Goal: Task Accomplishment & Management: Manage account settings

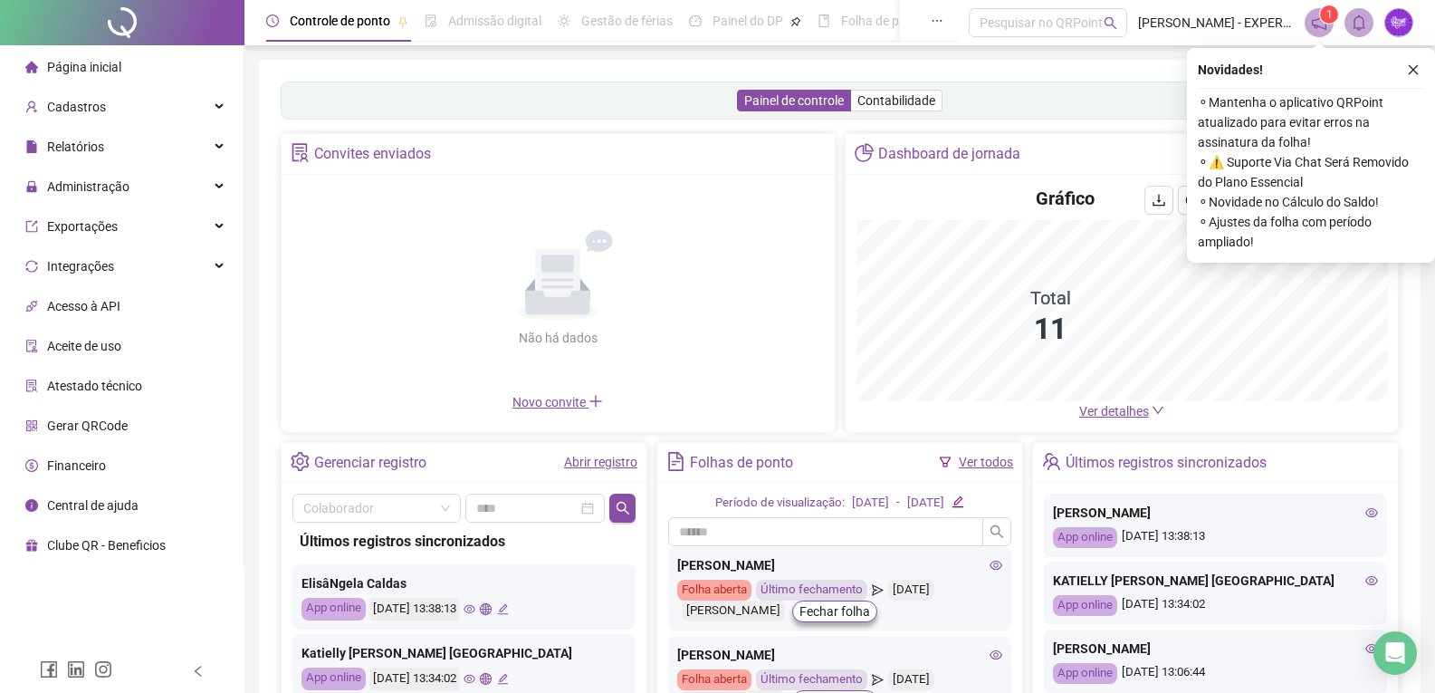
click at [213, 189] on div "Administração" at bounding box center [122, 186] width 236 height 36
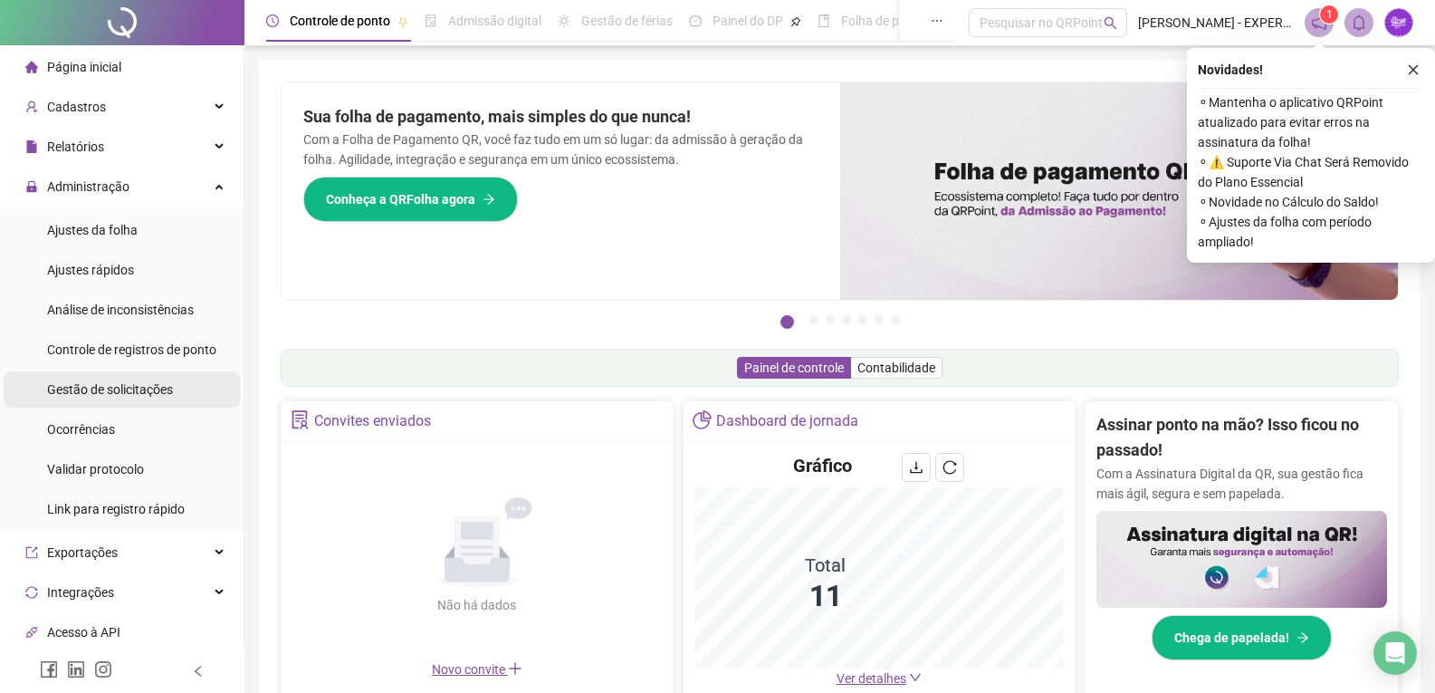
click at [203, 375] on li "Gestão de solicitações" at bounding box center [122, 389] width 236 height 36
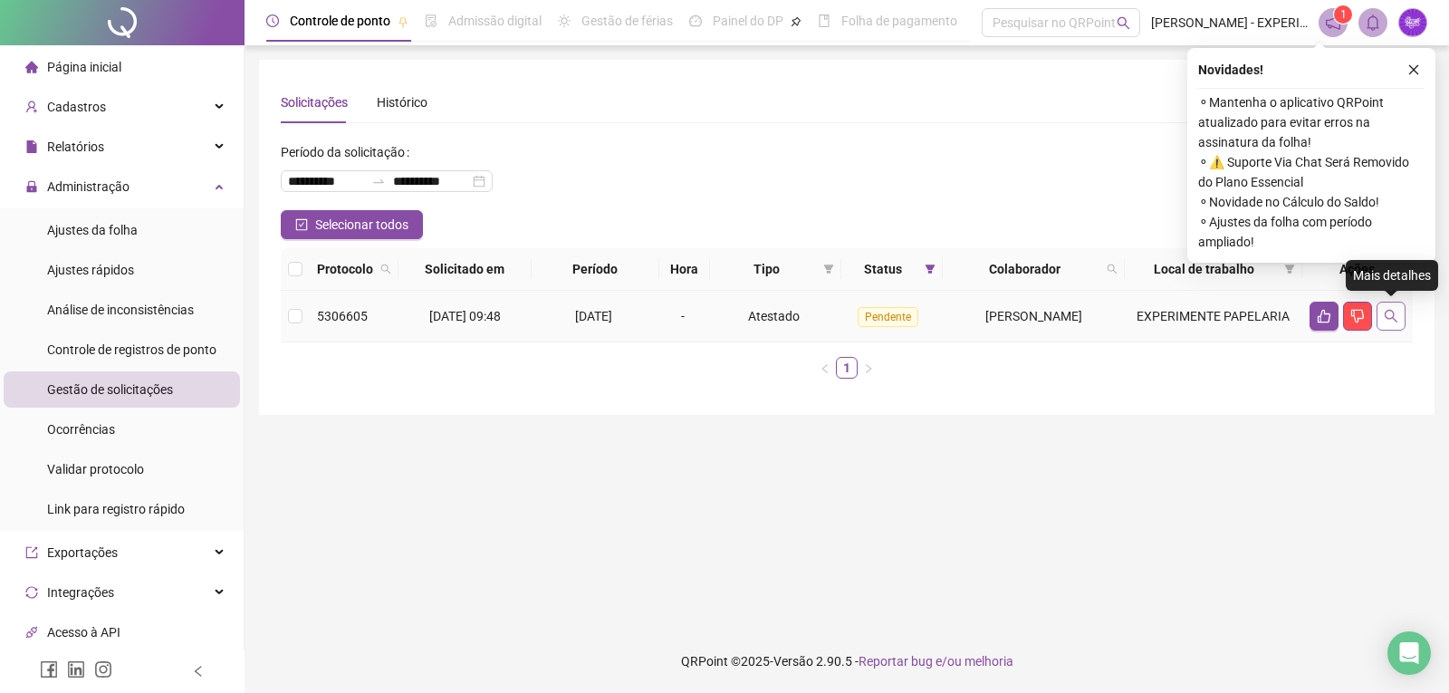
click at [1393, 315] on icon "search" at bounding box center [1390, 316] width 14 height 14
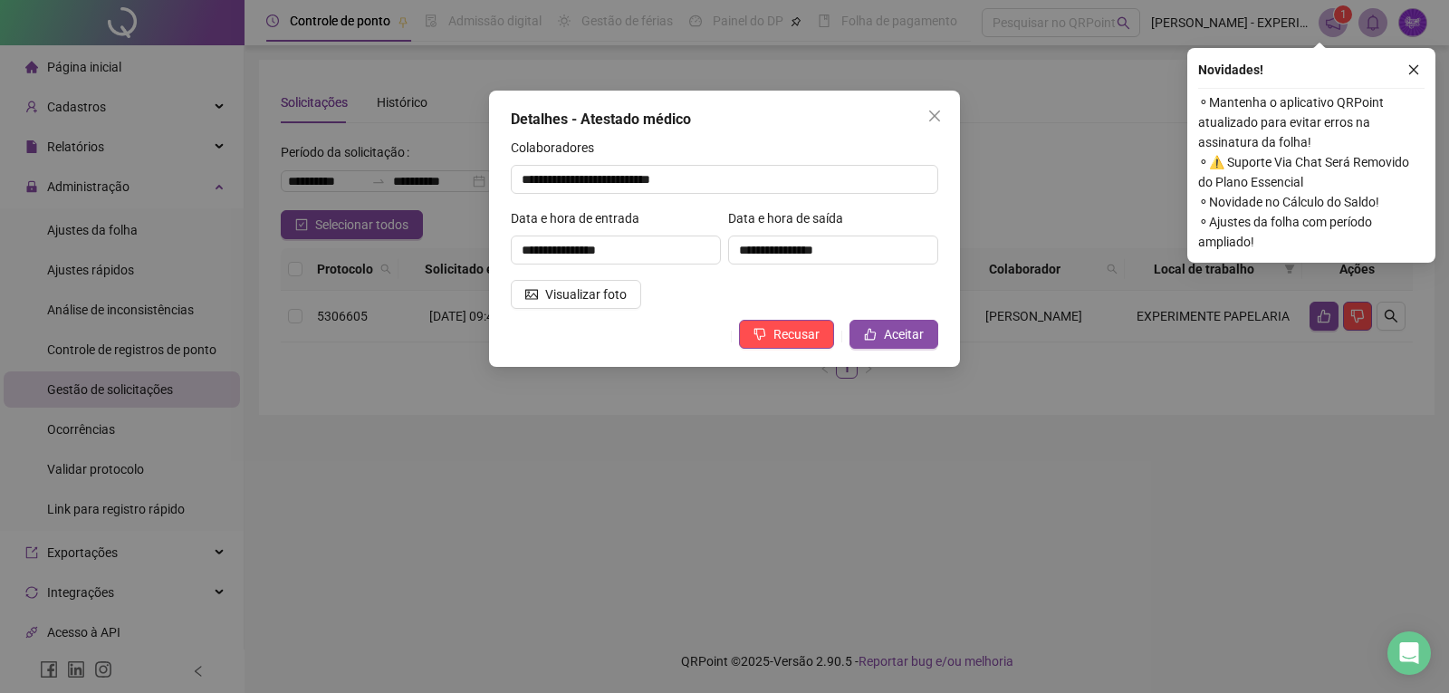
click at [896, 349] on div "**********" at bounding box center [724, 229] width 471 height 276
click at [897, 340] on span "Aceitar" at bounding box center [904, 334] width 40 height 20
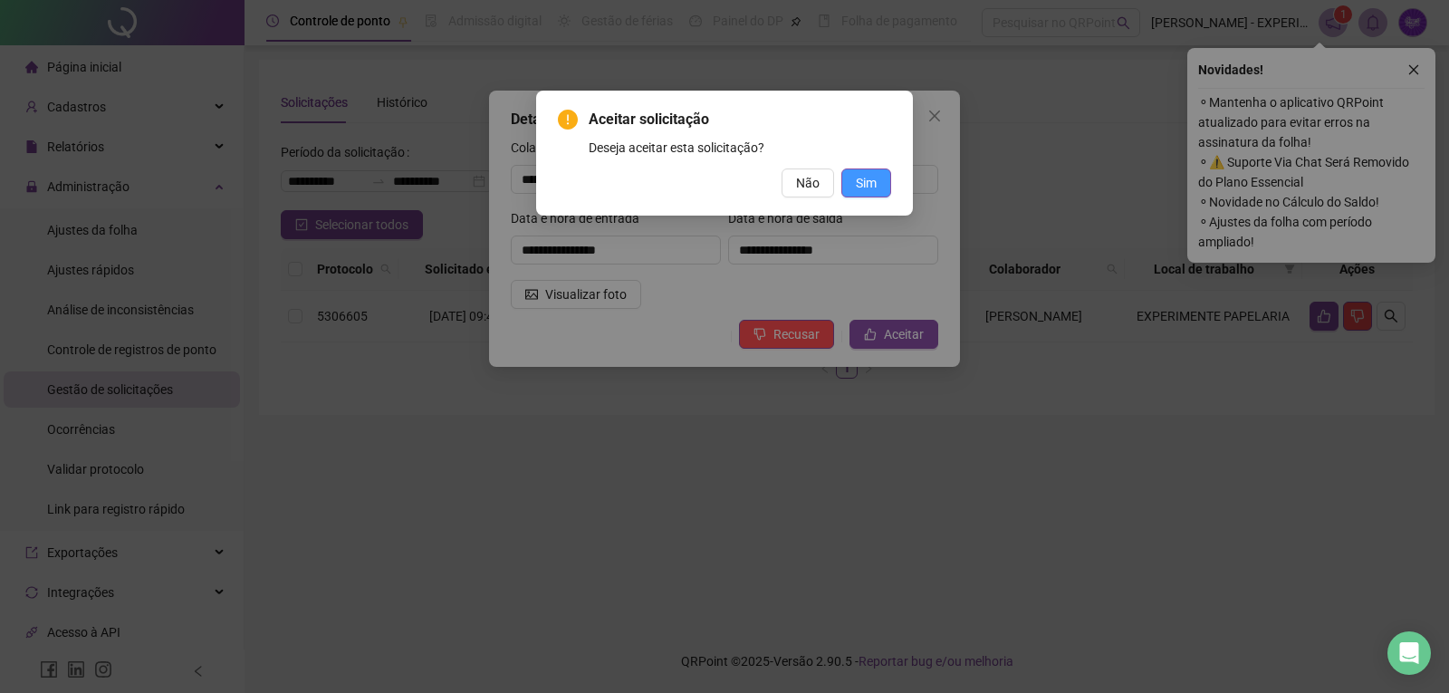
click at [878, 181] on button "Sim" at bounding box center [866, 182] width 50 height 29
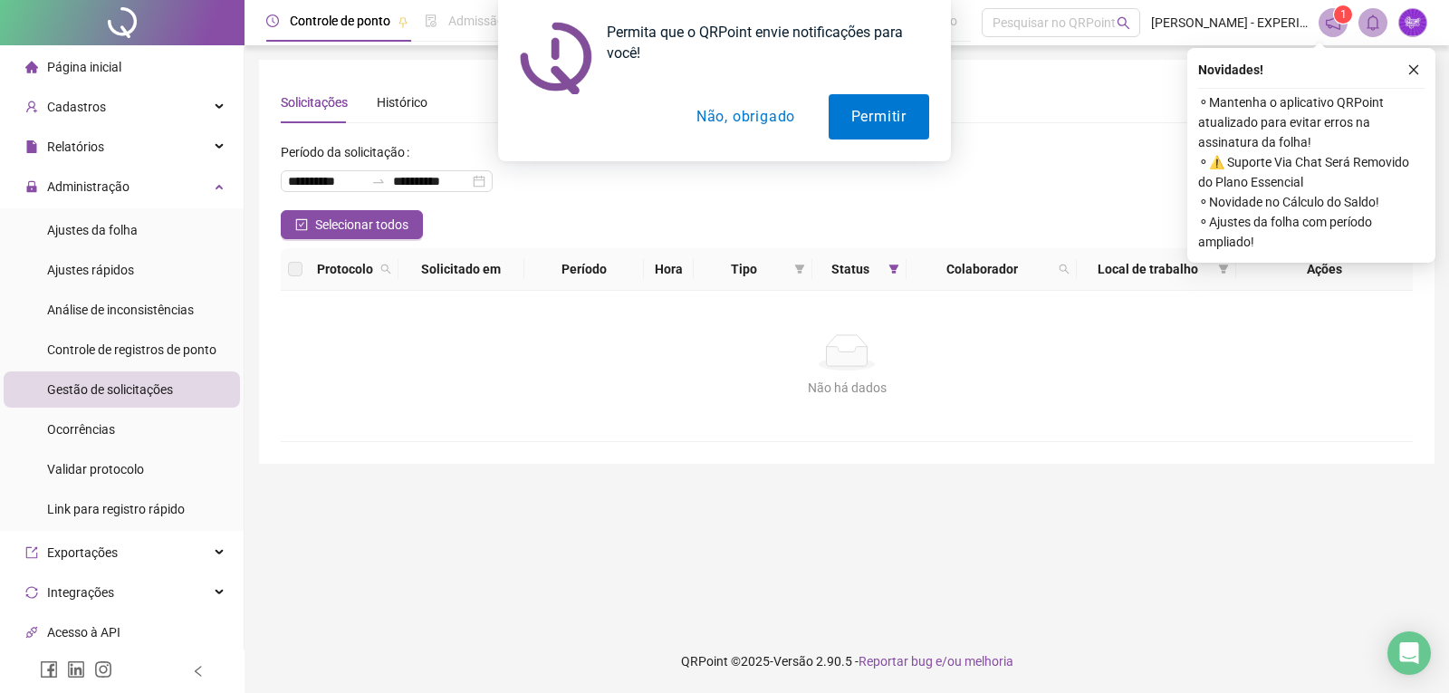
drag, startPoint x: 780, startPoint y: 118, endPoint x: 441, endPoint y: 154, distance: 340.6
click at [776, 118] on button "Não, obrigado" at bounding box center [746, 116] width 144 height 45
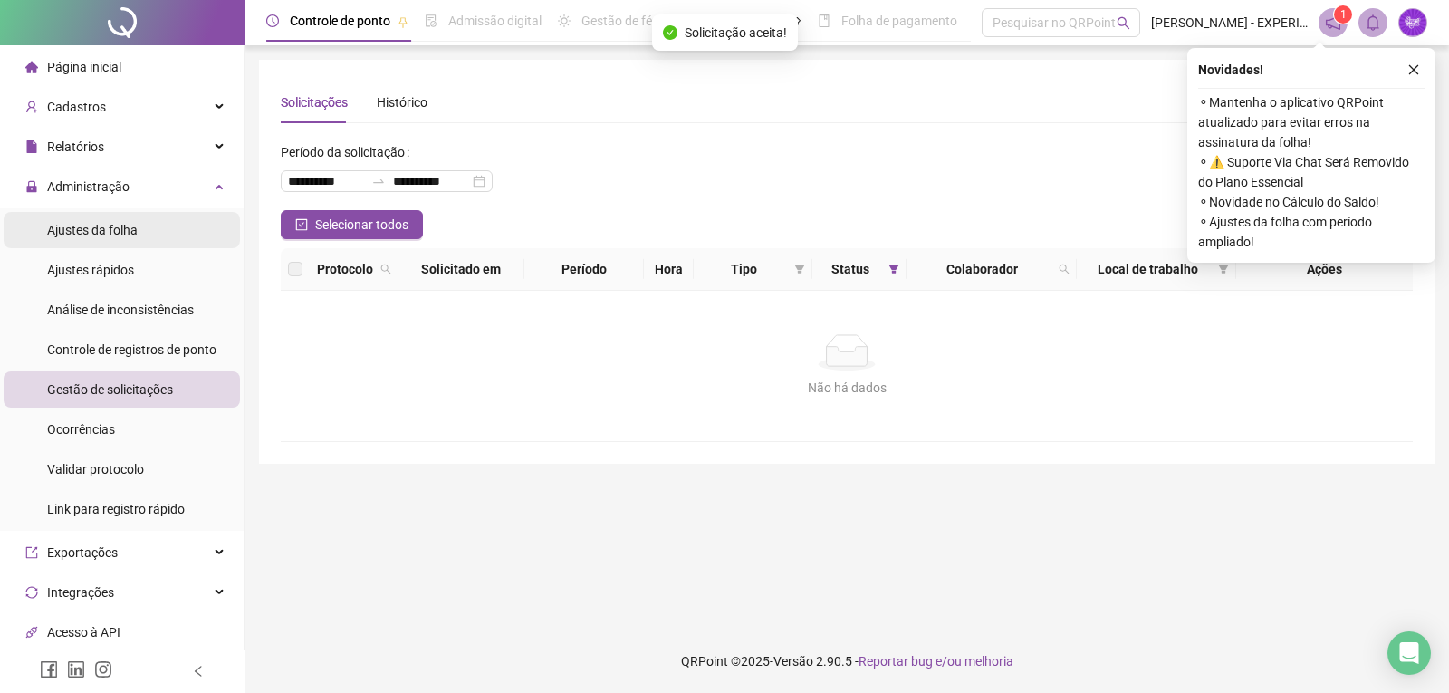
click at [147, 233] on li "Ajustes da folha" at bounding box center [122, 230] width 236 height 36
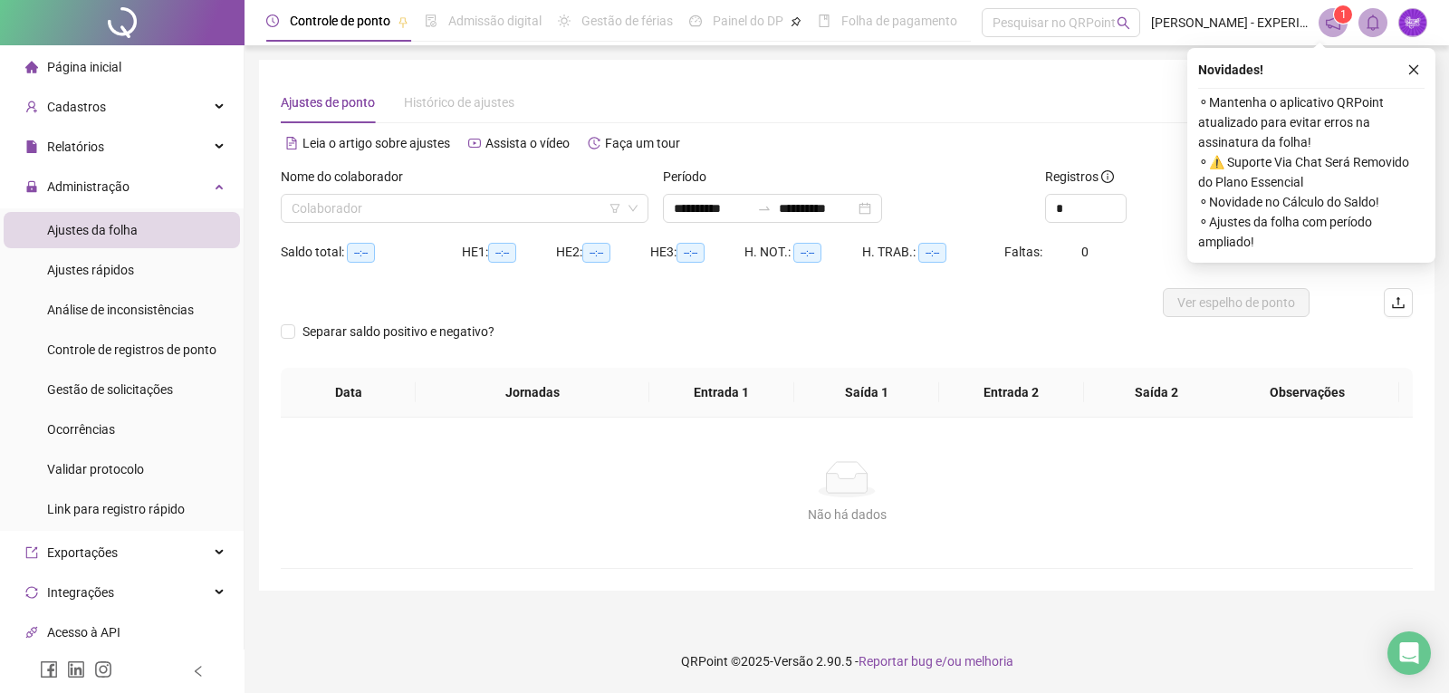
type input "**********"
click at [330, 213] on input "search" at bounding box center [457, 208] width 330 height 27
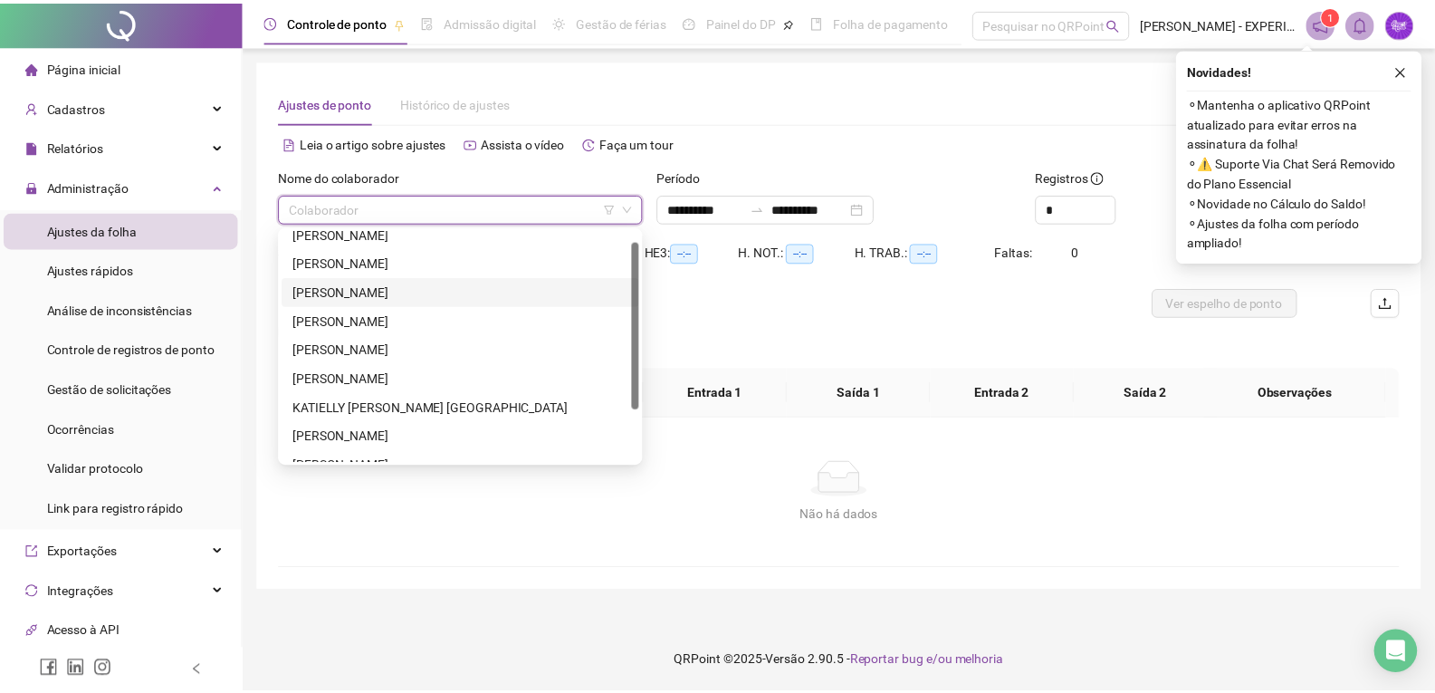
scroll to position [87, 0]
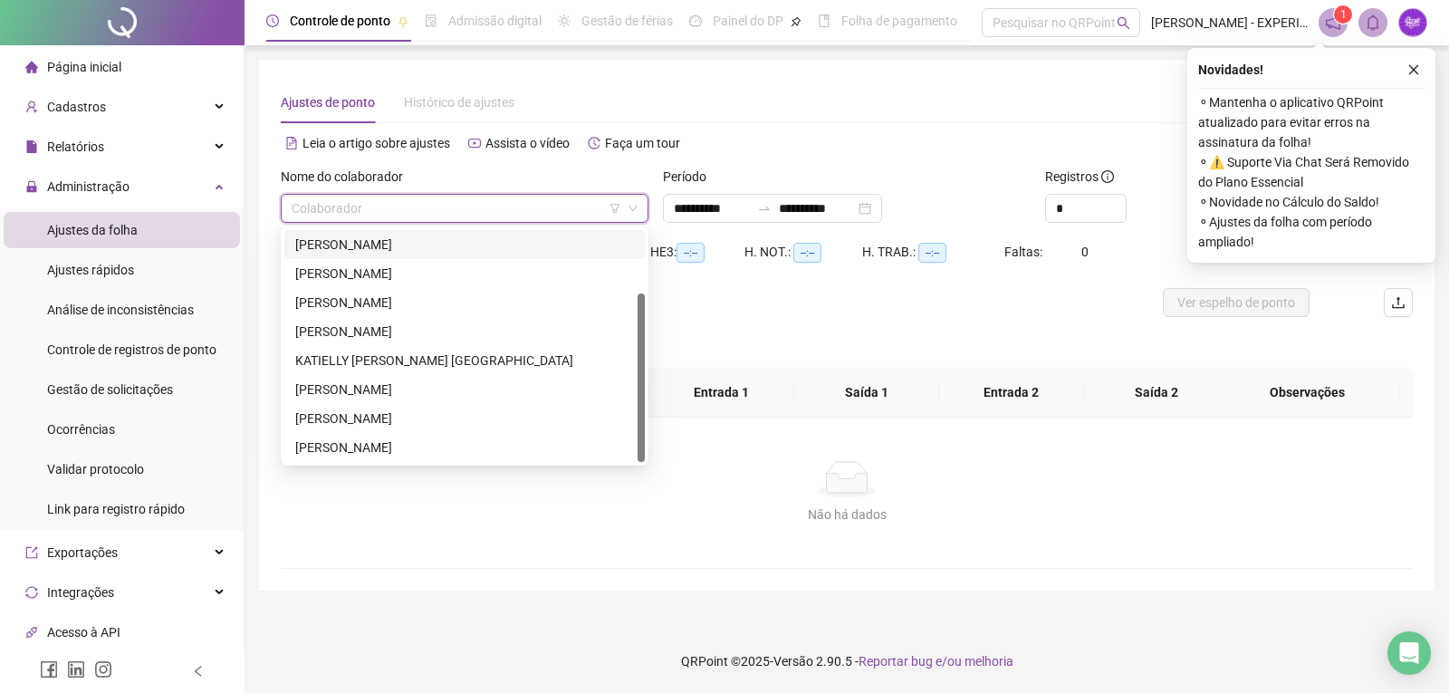
drag, startPoint x: 644, startPoint y: 323, endPoint x: 637, endPoint y: 413, distance: 89.9
click at [637, 413] on div "[PERSON_NAME] [PERSON_NAME] [PERSON_NAME] BRASIL [PERSON_NAME]" at bounding box center [464, 346] width 360 height 232
click at [474, 389] on div "[PERSON_NAME]" at bounding box center [464, 389] width 339 height 20
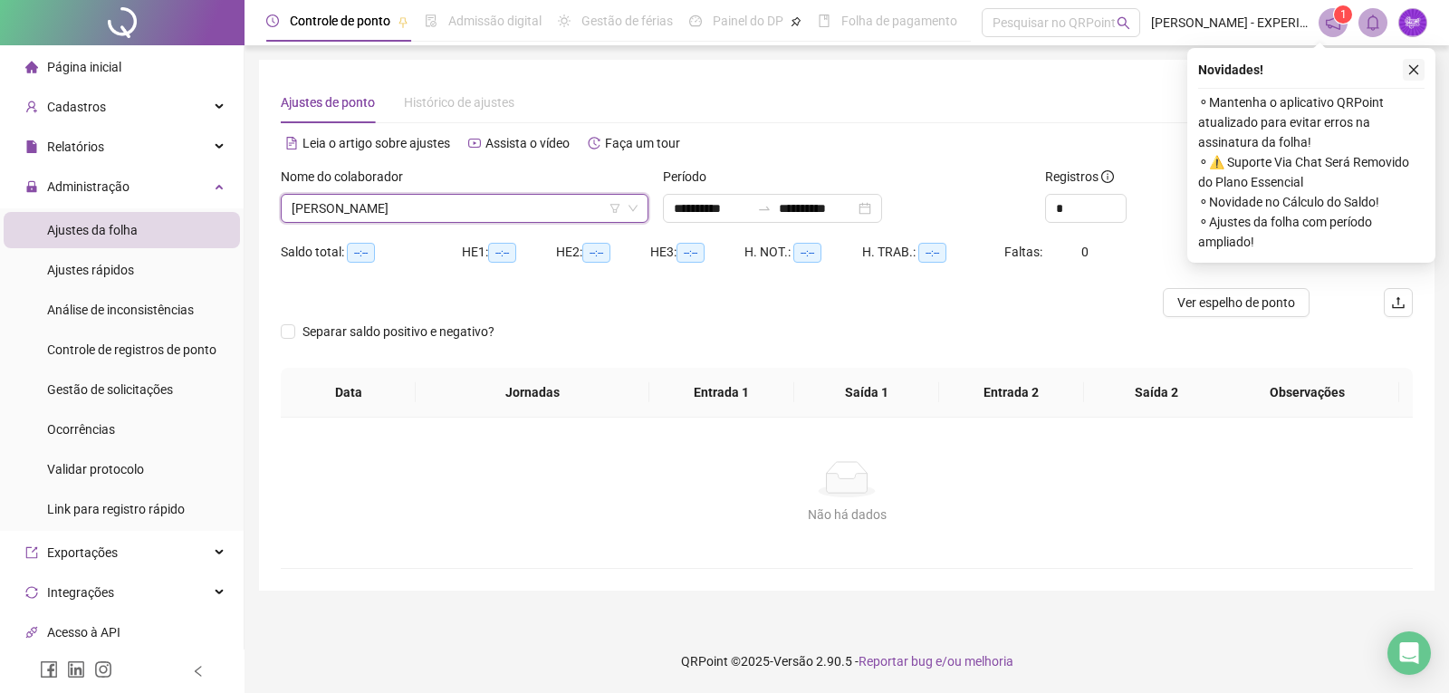
click at [1403, 68] on button "button" at bounding box center [1414, 70] width 22 height 22
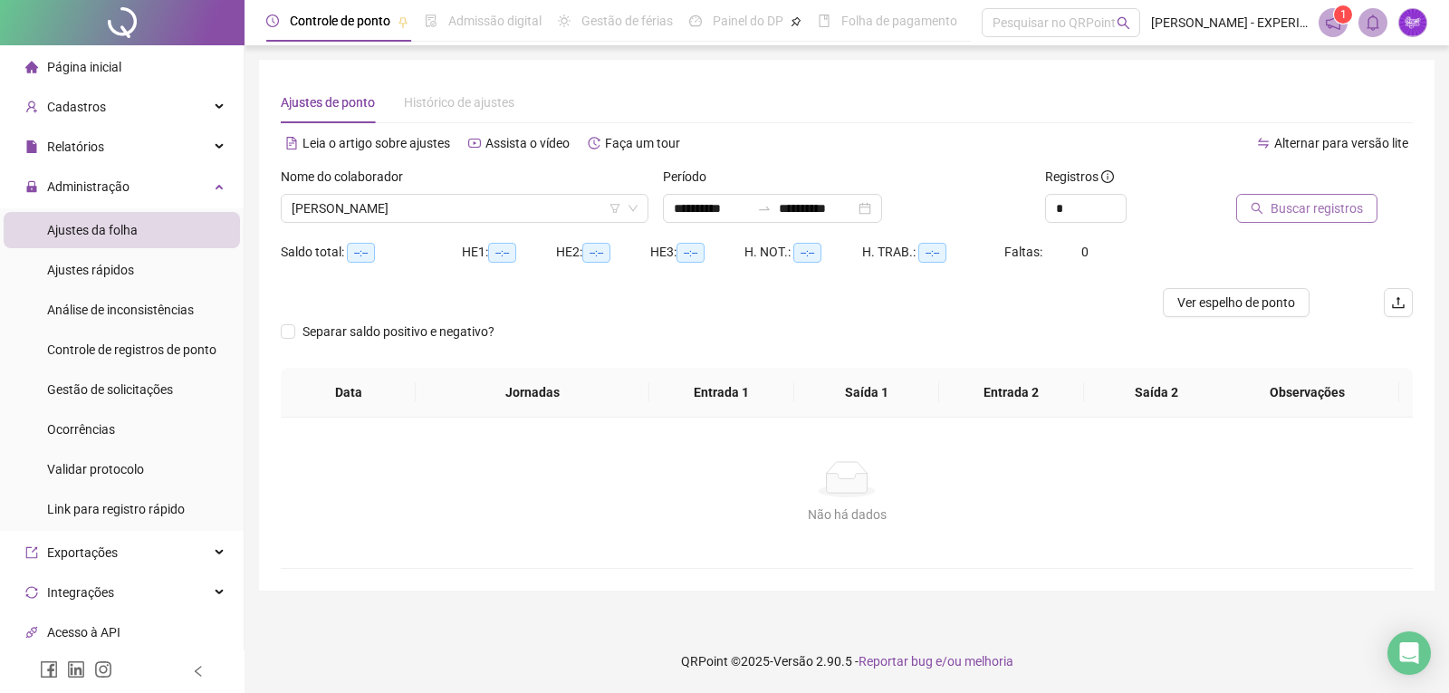
click at [1319, 212] on span "Buscar registros" at bounding box center [1316, 208] width 92 height 20
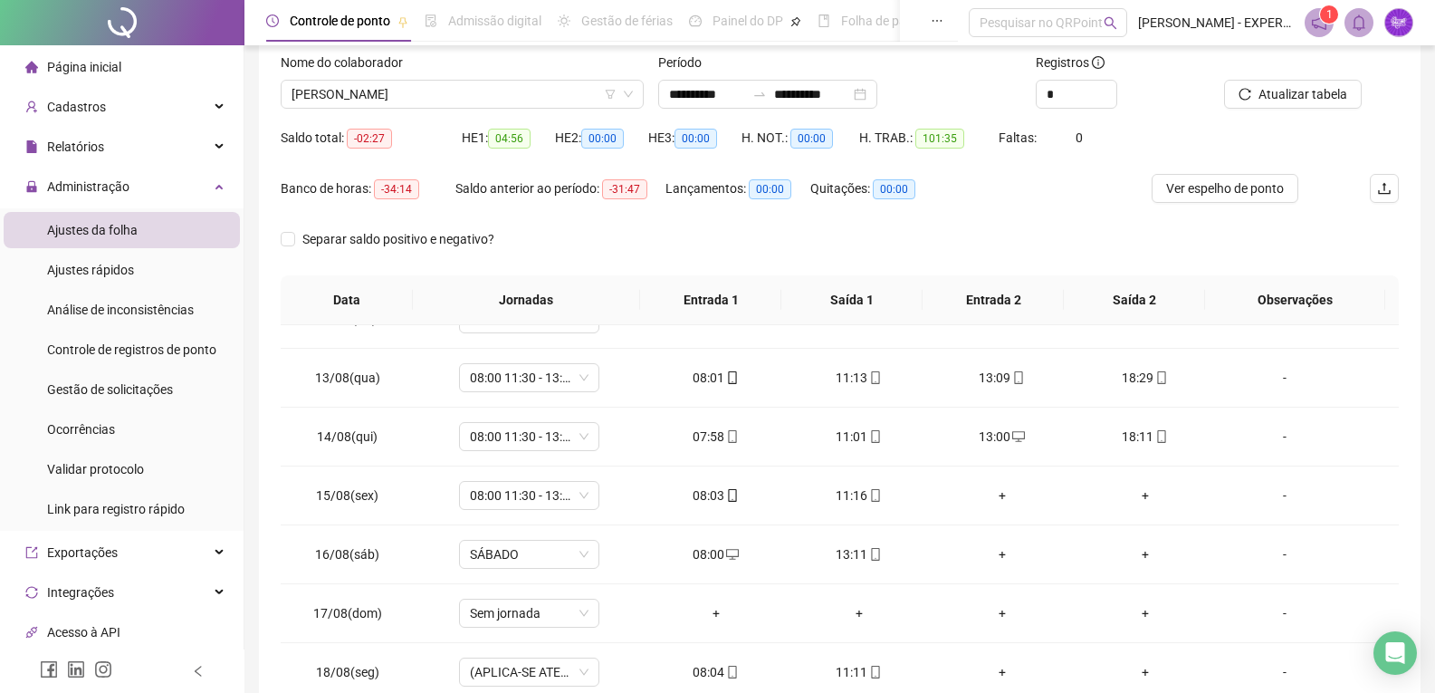
scroll to position [136, 0]
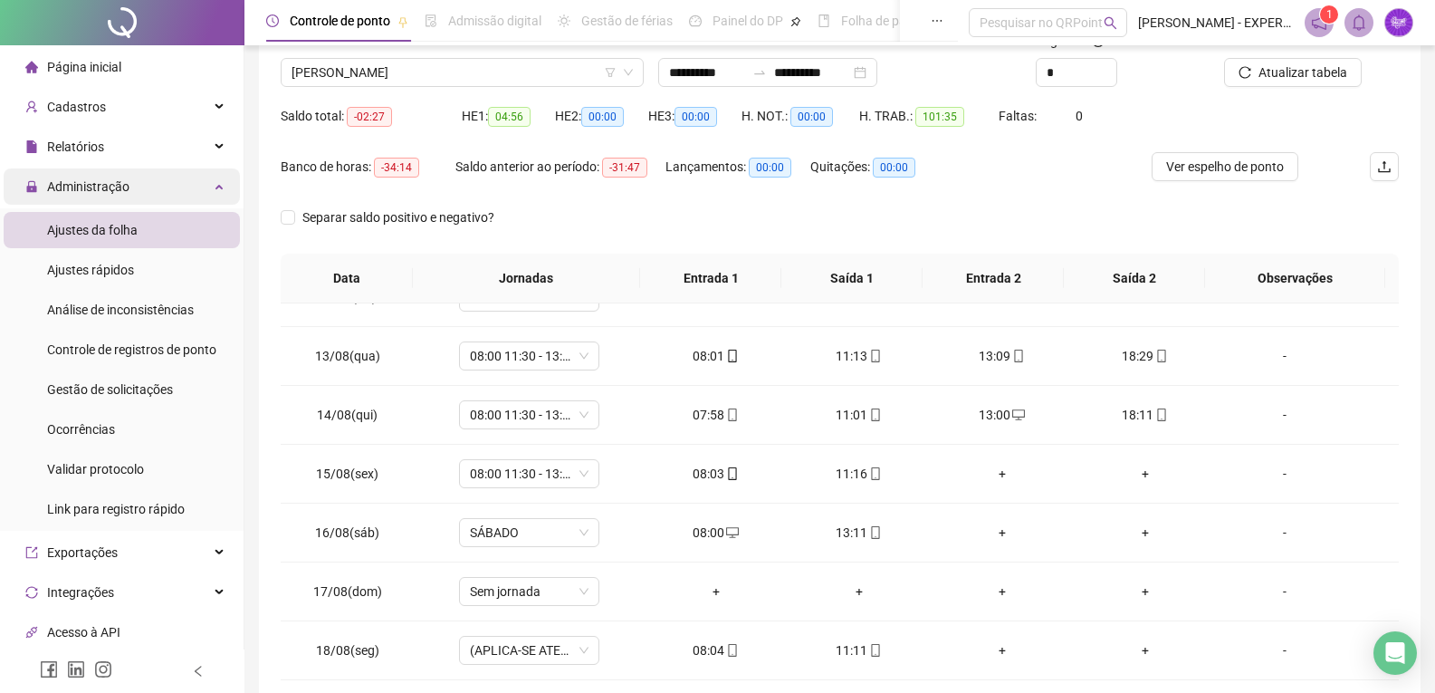
click at [196, 192] on div "Administração" at bounding box center [122, 186] width 236 height 36
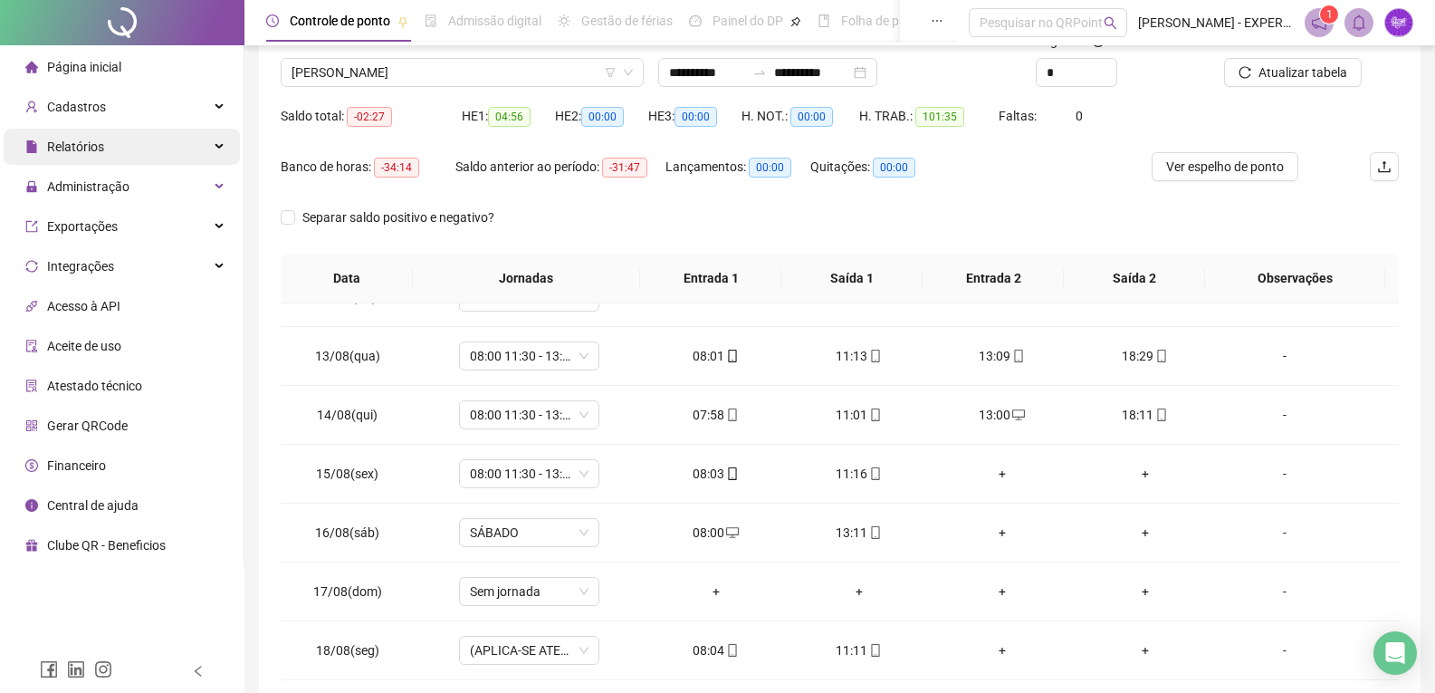
click at [189, 150] on div "Relatórios" at bounding box center [122, 147] width 236 height 36
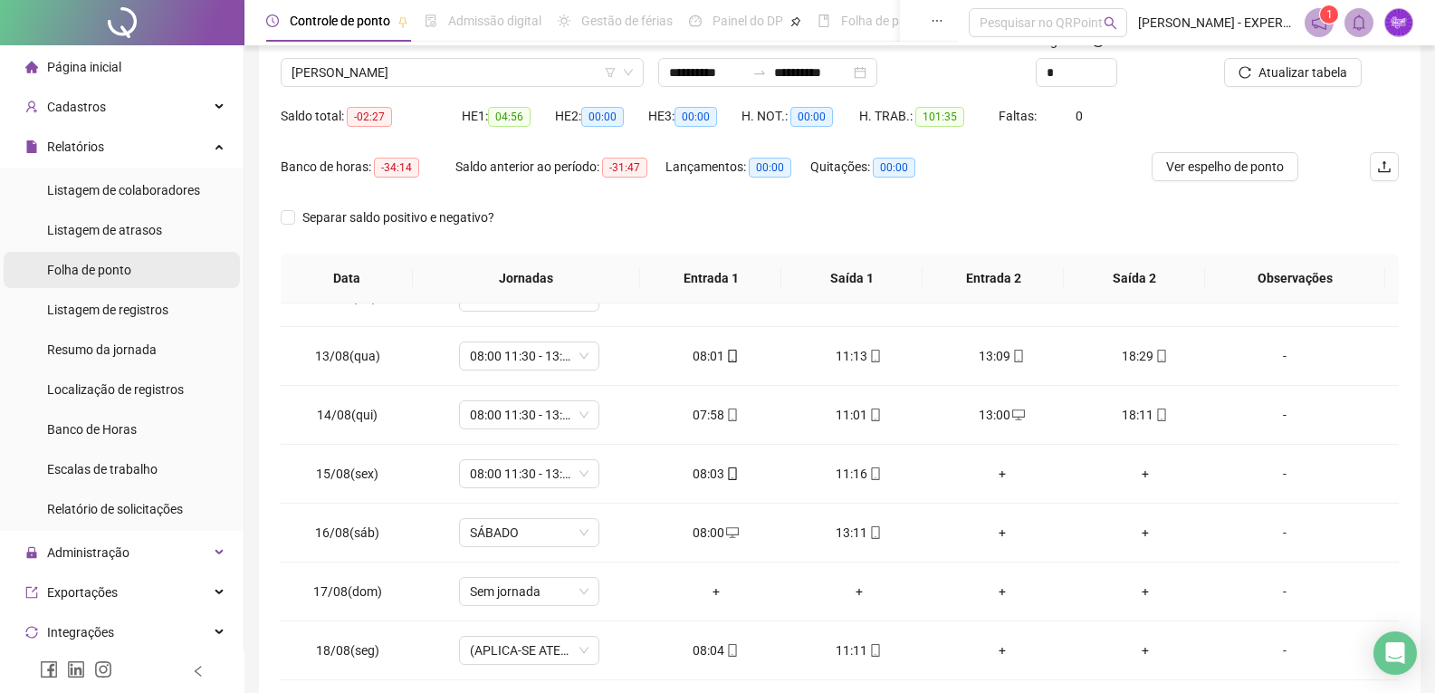
click at [128, 265] on span "Folha de ponto" at bounding box center [89, 270] width 84 height 14
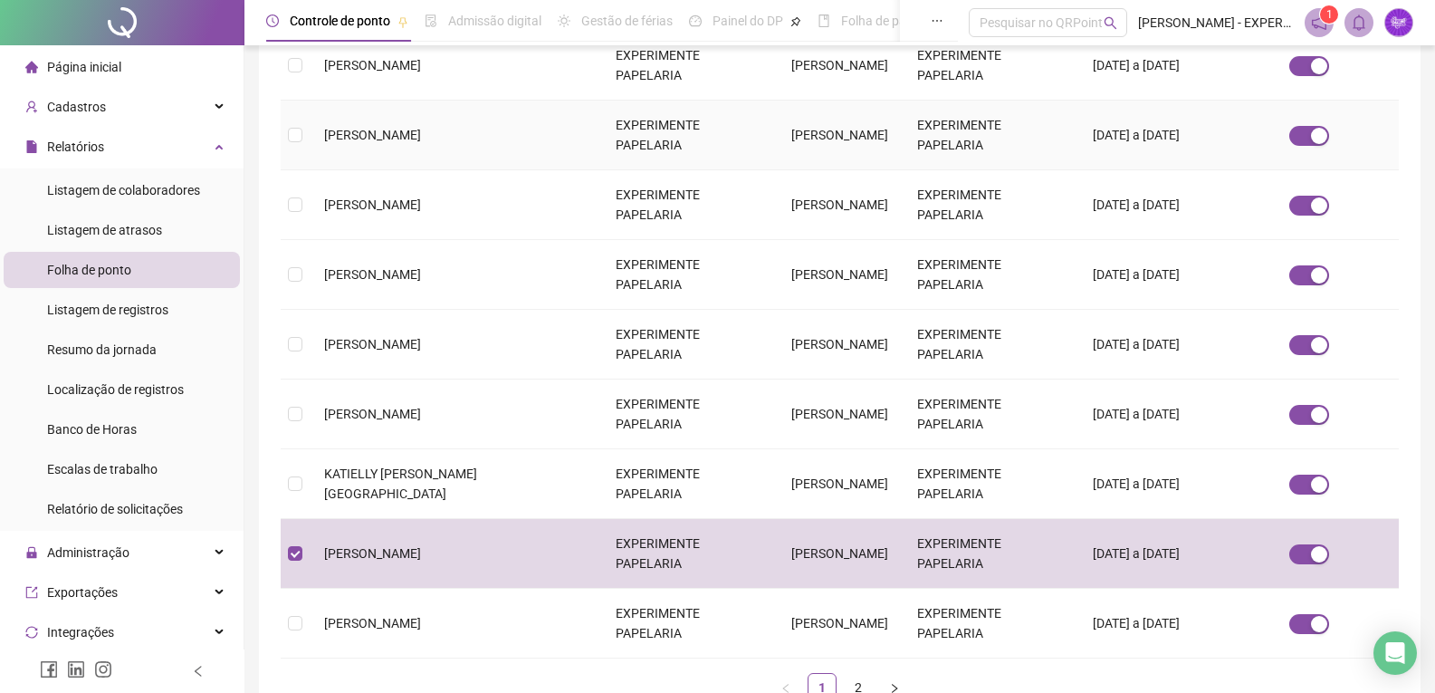
scroll to position [14, 0]
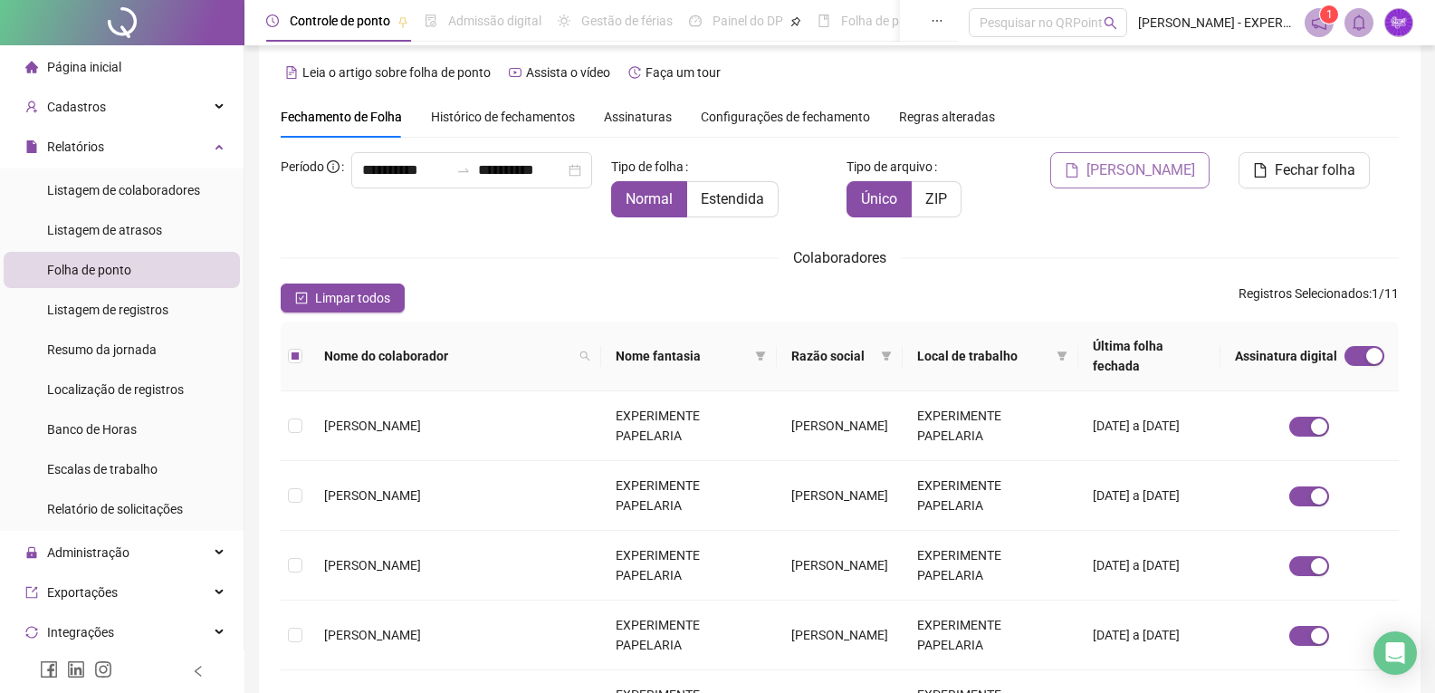
click at [1167, 163] on span "[PERSON_NAME]" at bounding box center [1141, 170] width 109 height 22
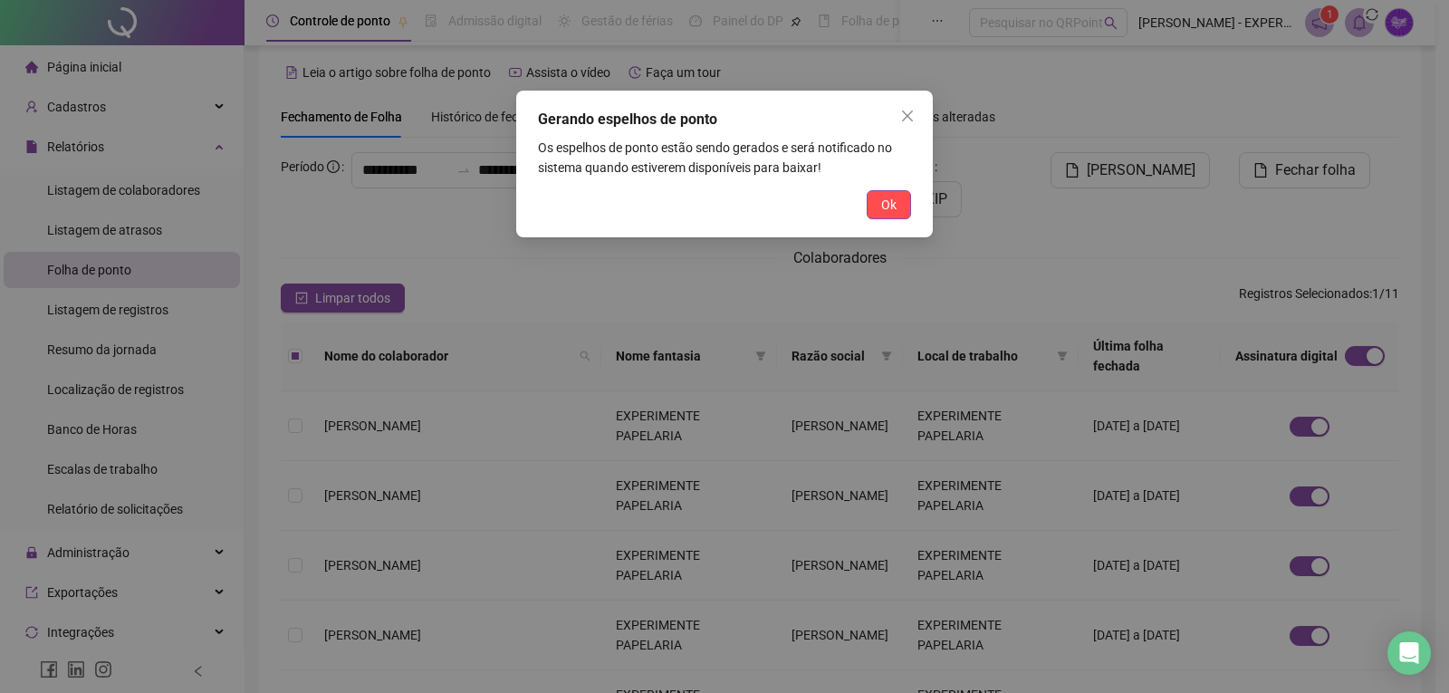
drag, startPoint x: 869, startPoint y: 202, endPoint x: 1068, endPoint y: 220, distance: 200.0
click at [871, 203] on button "Ok" at bounding box center [888, 204] width 44 height 29
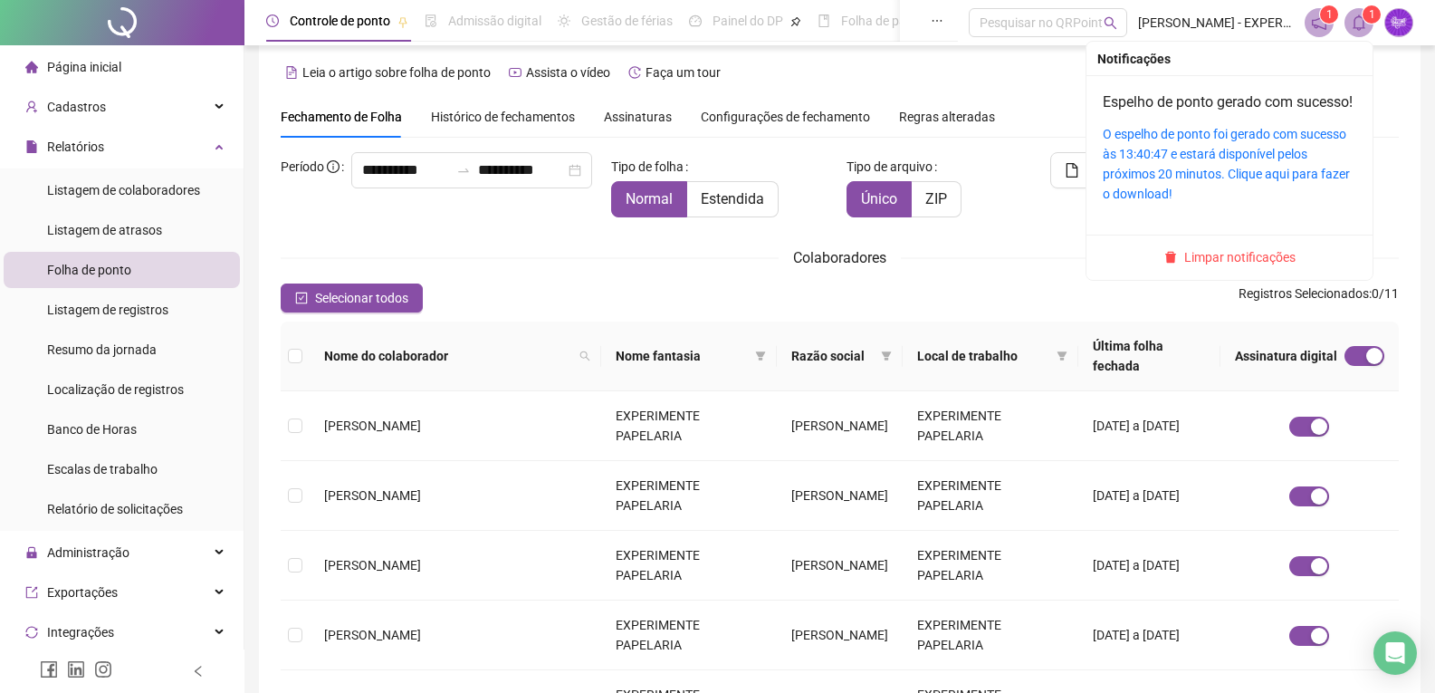
click at [1367, 18] on sup "1" at bounding box center [1372, 14] width 18 height 18
click at [1132, 189] on link "O espelho de ponto foi gerado com sucesso às 13:40:47 e estará disponível pelos…" at bounding box center [1226, 164] width 247 height 74
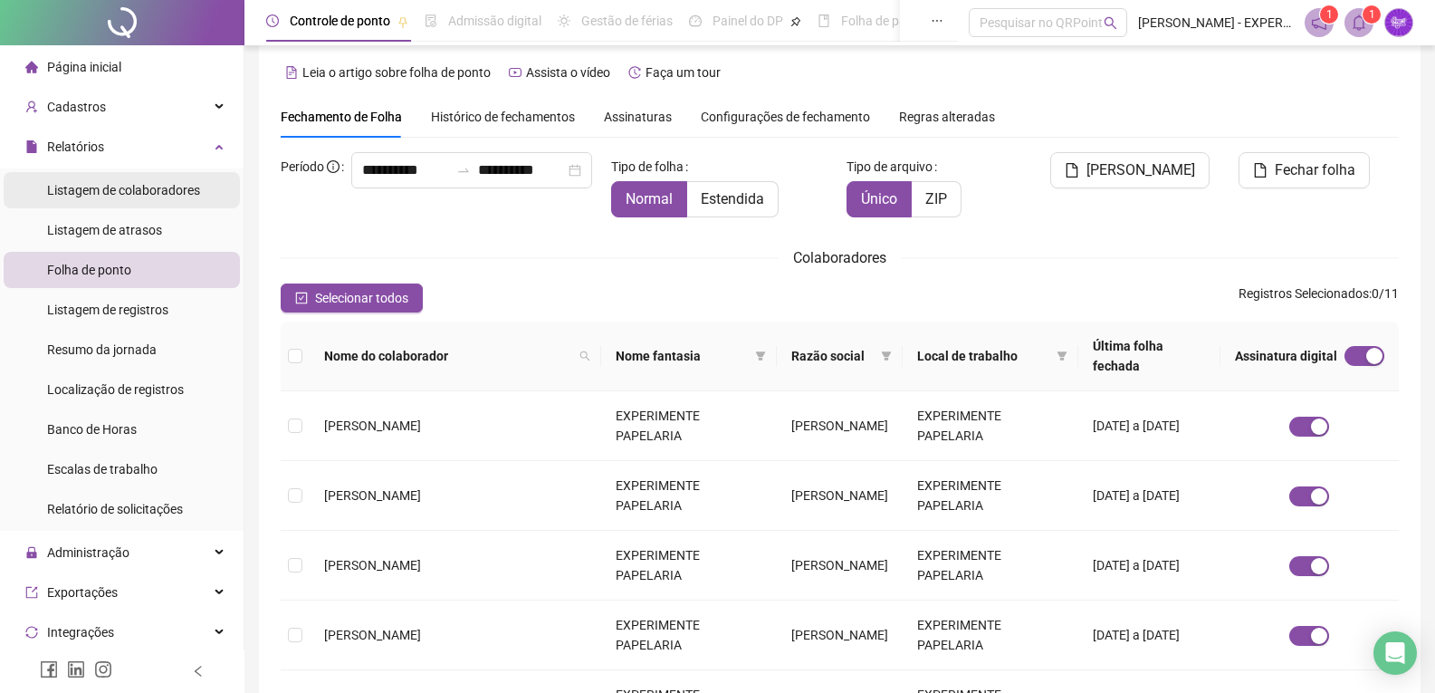
click at [82, 192] on span "Listagem de colaboradores" at bounding box center [123, 190] width 153 height 14
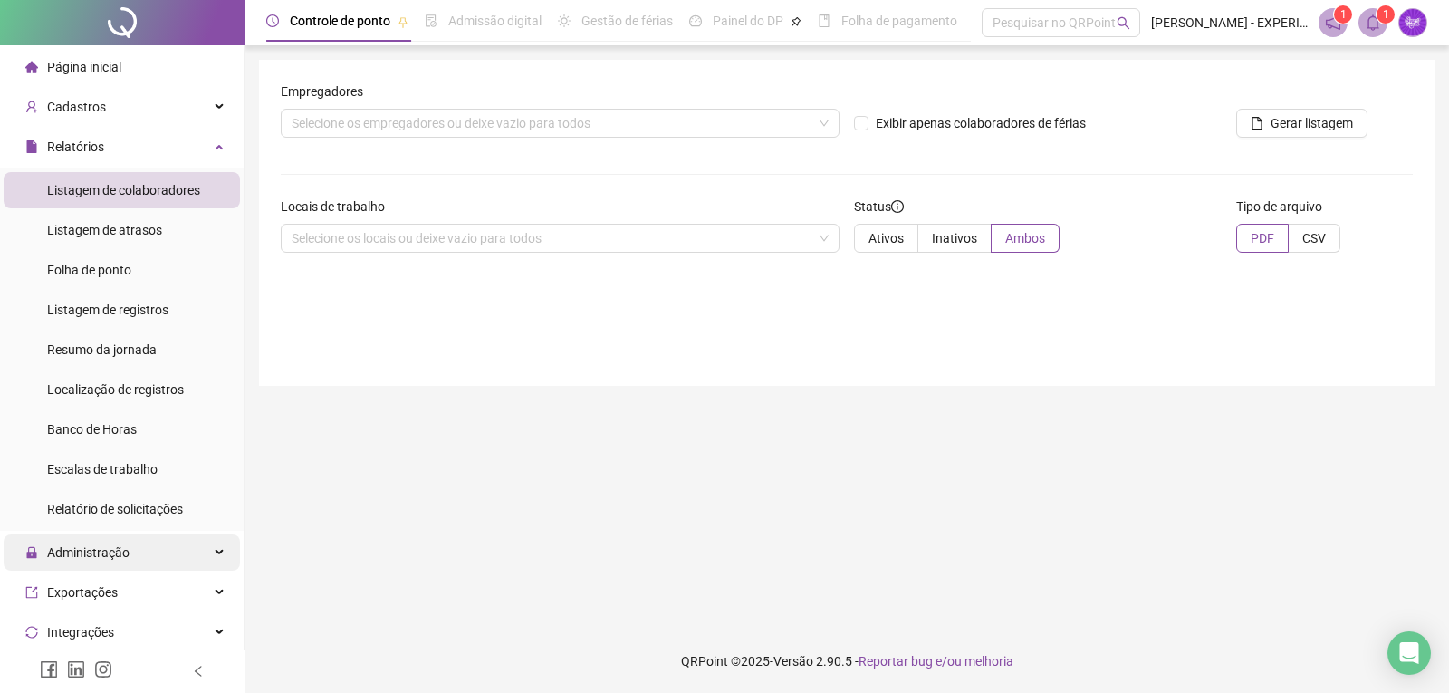
click at [90, 535] on span "Administração" at bounding box center [77, 552] width 104 height 36
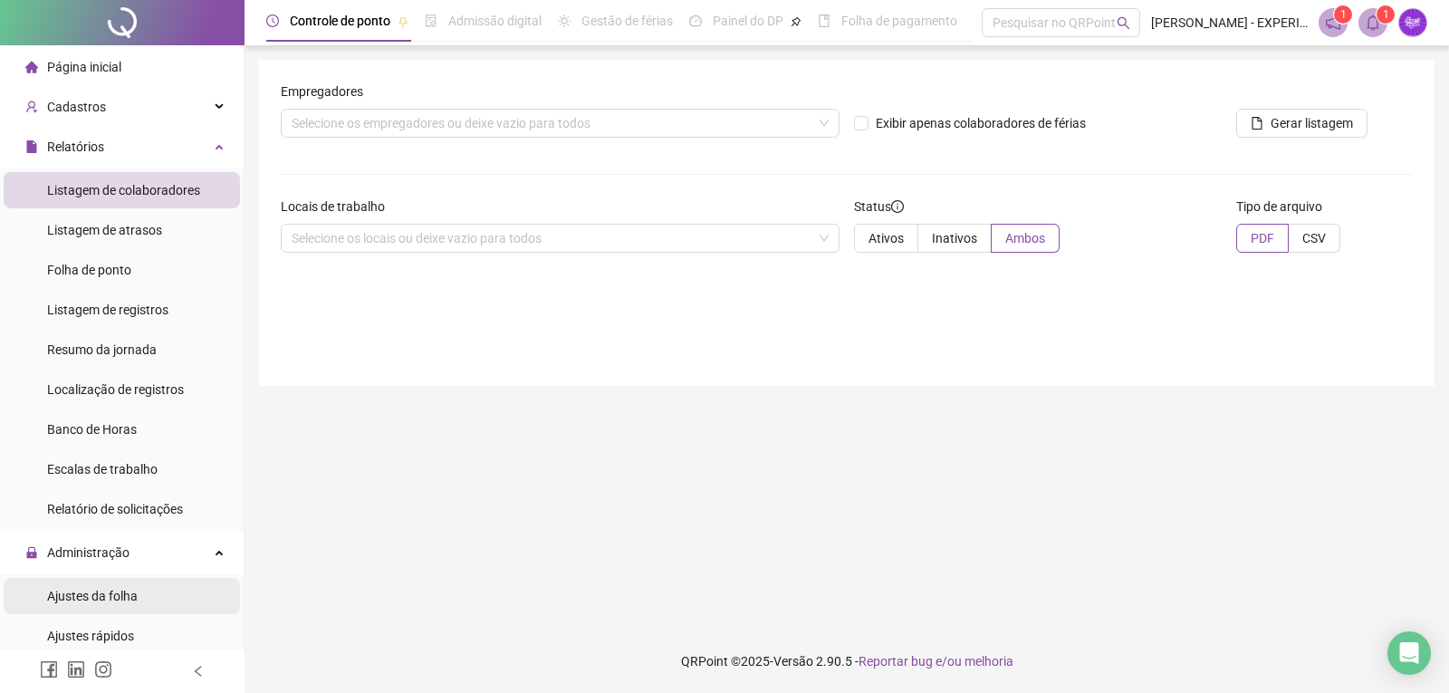
click at [101, 613] on div "Ajustes da folha" at bounding box center [92, 596] width 91 height 36
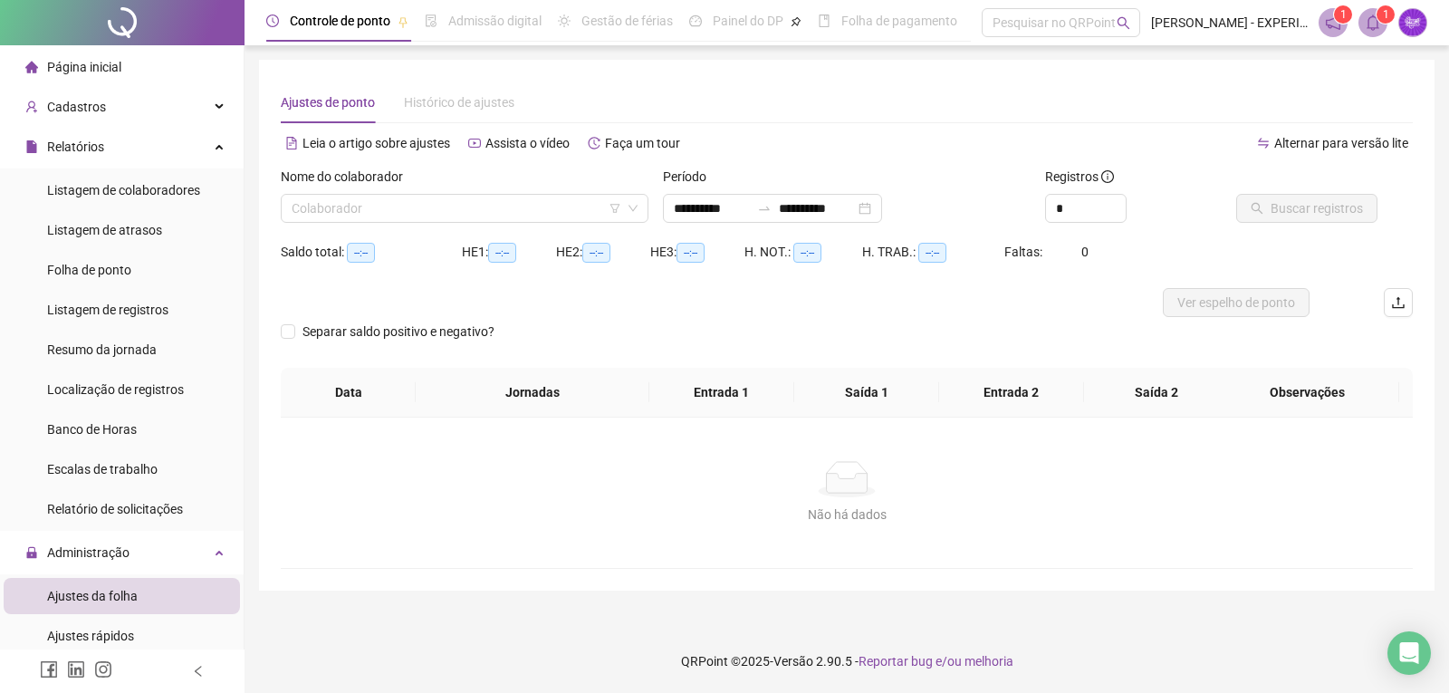
type input "**********"
click at [1424, 22] on img at bounding box center [1412, 22] width 27 height 27
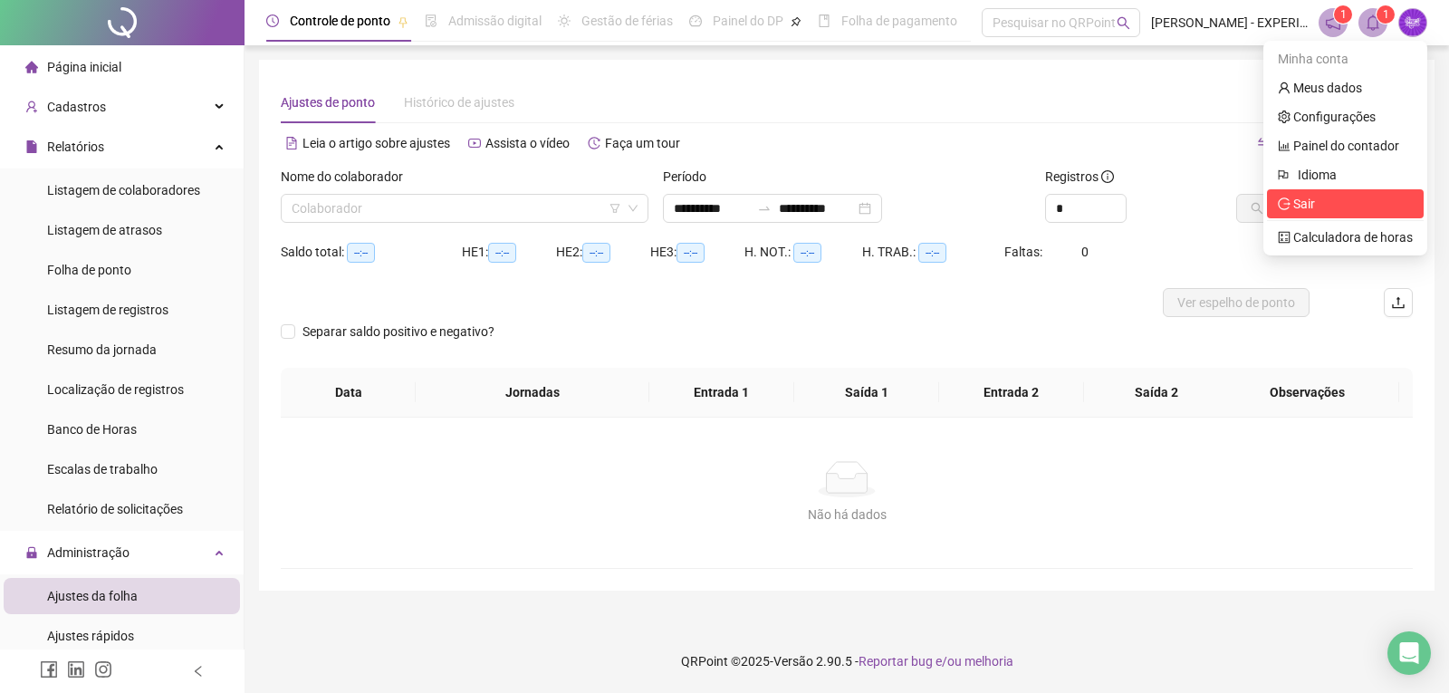
click at [1292, 210] on span "Sair" at bounding box center [1296, 203] width 37 height 14
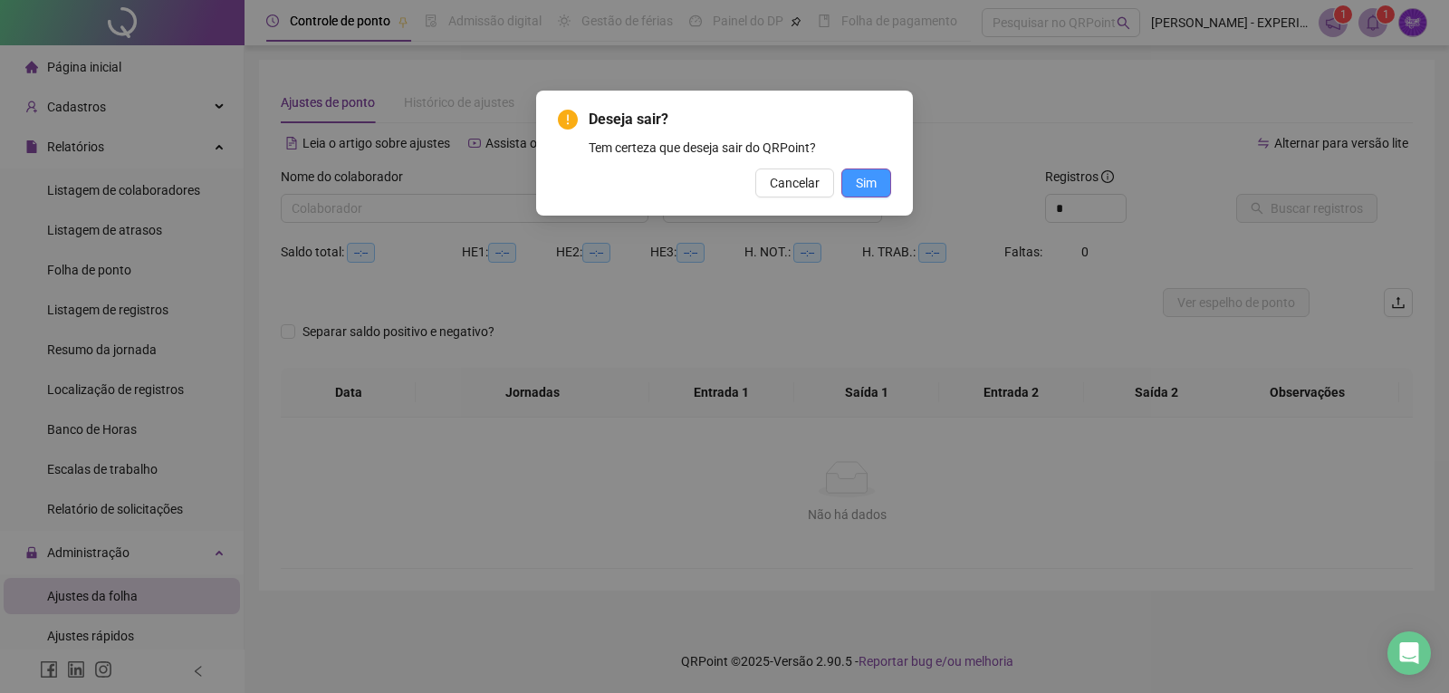
click at [858, 196] on button "Sim" at bounding box center [866, 182] width 50 height 29
